Goal: Find specific page/section: Find specific page/section

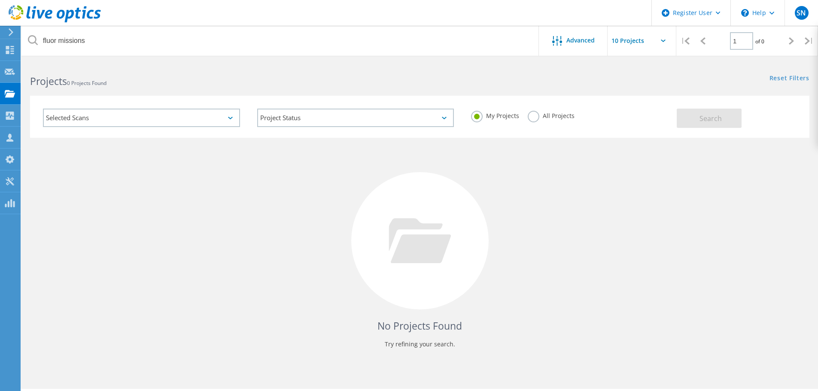
click at [536, 118] on label "All Projects" at bounding box center [550, 115] width 47 height 8
click at [0, 0] on input "All Projects" at bounding box center [0, 0] width 0 height 0
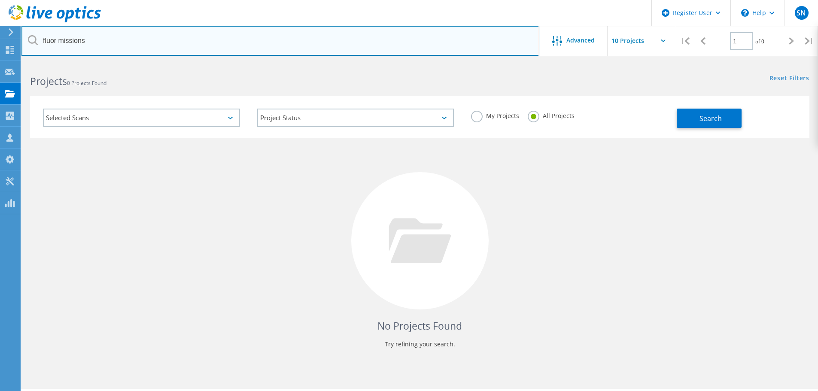
drag, startPoint x: 106, startPoint y: 42, endPoint x: 58, endPoint y: 44, distance: 49.0
click at [58, 44] on input "fluor missions" at bounding box center [280, 41] width 518 height 30
type input "fluor"
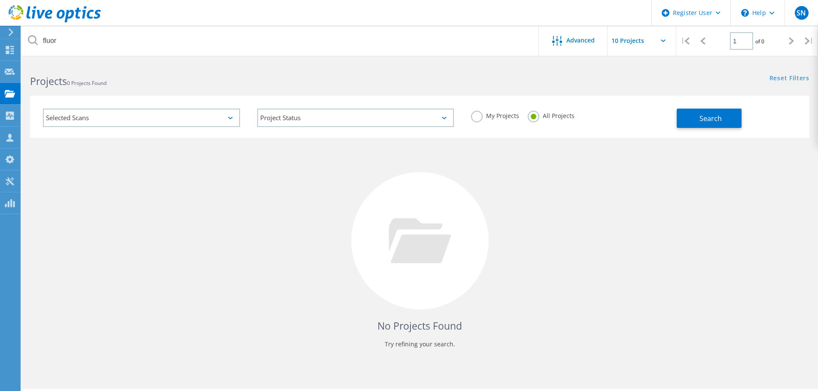
drag, startPoint x: 520, startPoint y: 74, endPoint x: 515, endPoint y: 74, distance: 5.2
click at [520, 74] on div "Reset Filters Show Filters" at bounding box center [618, 70] width 398 height 16
click at [719, 115] on span "Search" at bounding box center [710, 118] width 22 height 9
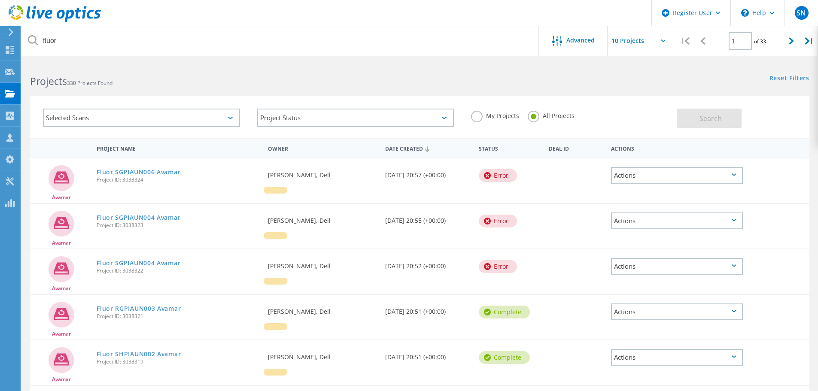
click at [228, 115] on div "Selected Scans" at bounding box center [141, 118] width 197 height 18
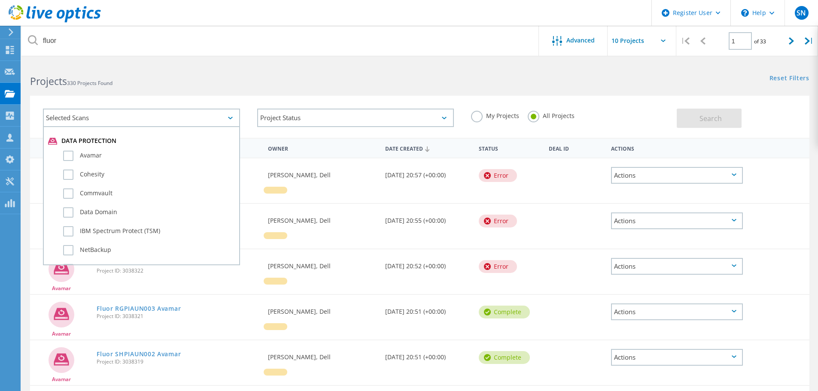
scroll to position [473, 0]
click at [69, 212] on label "Data Domain" at bounding box center [149, 210] width 172 height 10
click at [0, 0] on input "Data Domain" at bounding box center [0, 0] width 0 height 0
click at [723, 119] on button "Search" at bounding box center [708, 118] width 65 height 19
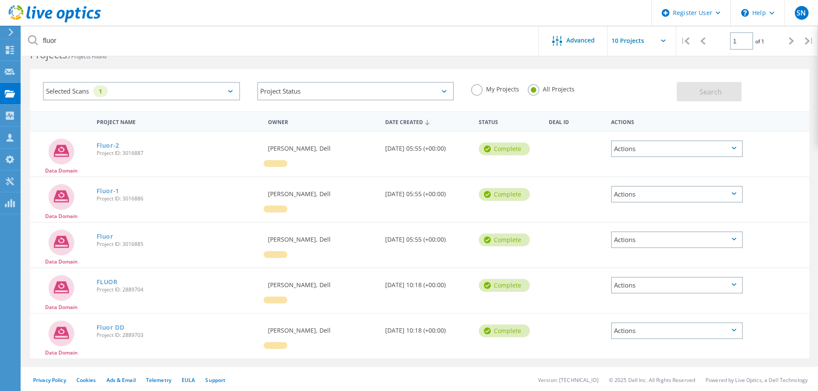
scroll to position [28, 0]
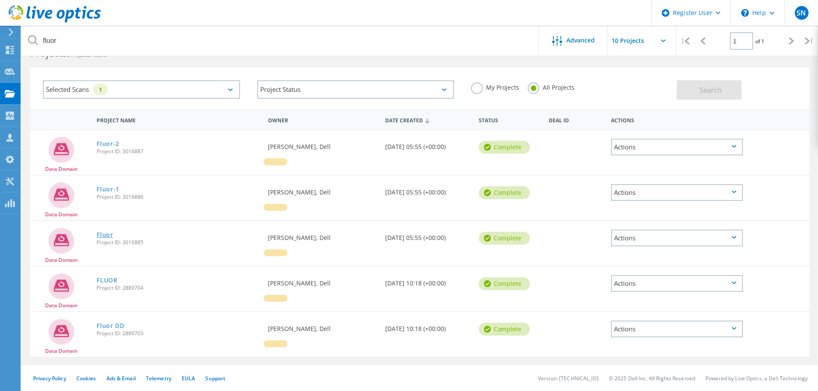
click at [106, 234] on link "Fluor" at bounding box center [105, 235] width 17 height 6
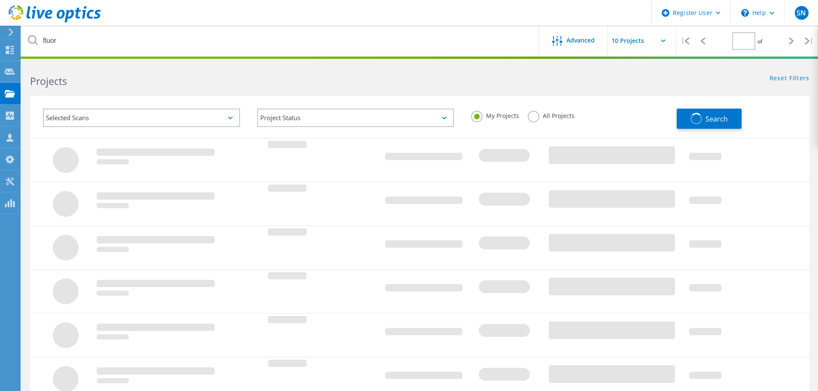
type input "1"
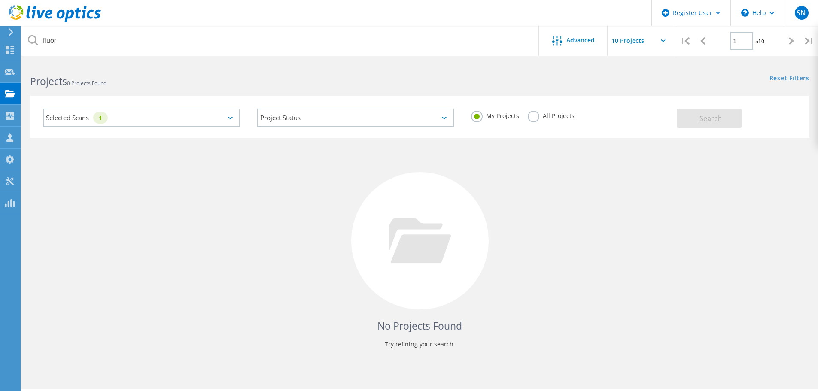
click at [538, 113] on label "All Projects" at bounding box center [550, 115] width 47 height 8
click at [0, 0] on input "All Projects" at bounding box center [0, 0] width 0 height 0
click at [713, 116] on span "Search" at bounding box center [710, 118] width 22 height 9
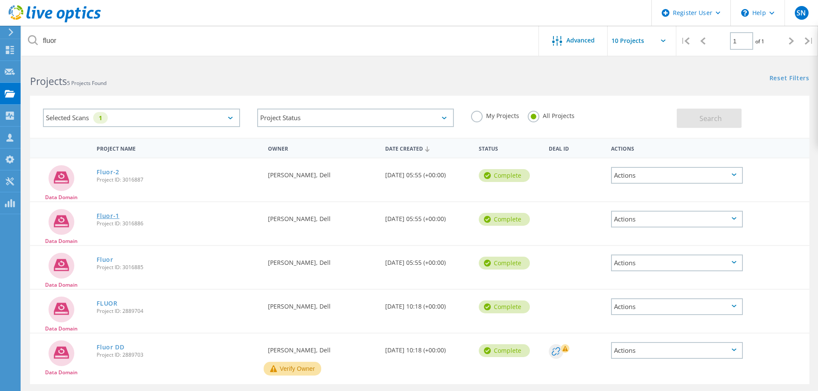
click at [114, 215] on link "Fluor-1" at bounding box center [108, 216] width 23 height 6
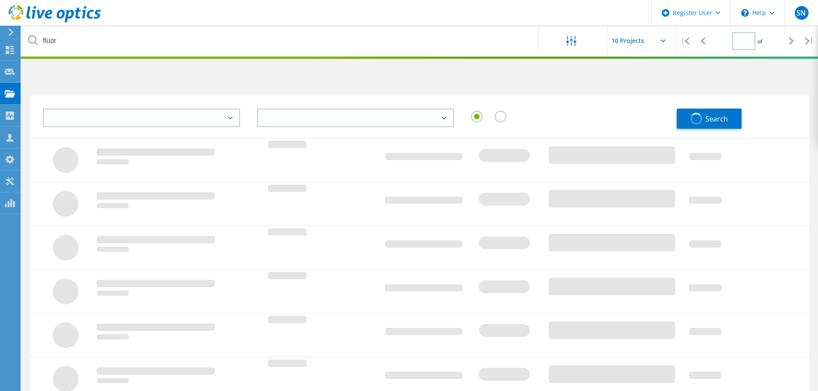
type input "1"
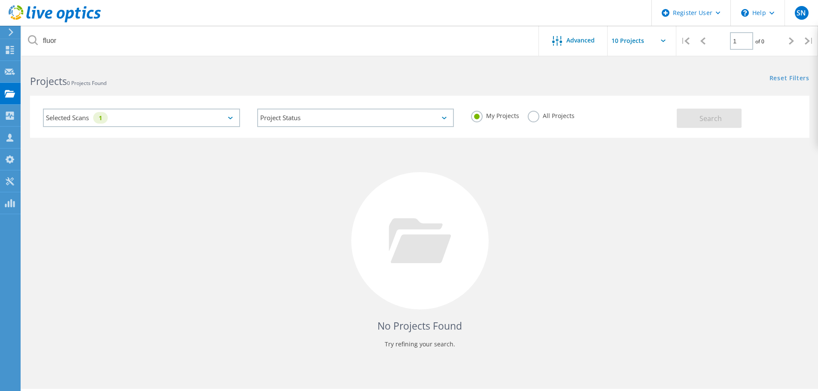
click at [531, 116] on label "All Projects" at bounding box center [550, 115] width 47 height 8
click at [0, 0] on input "All Projects" at bounding box center [0, 0] width 0 height 0
click at [694, 113] on button "Search" at bounding box center [708, 118] width 65 height 19
